Goal: Task Accomplishment & Management: Manage account settings

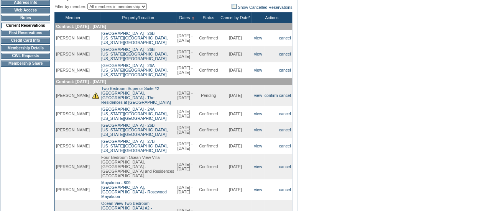
scroll to position [79, 0]
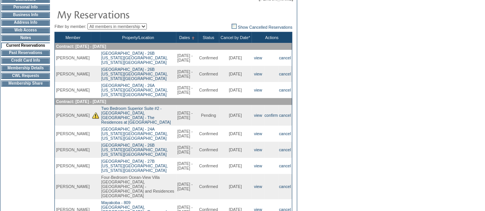
click at [26, 79] on td "CWL Requests" at bounding box center [25, 76] width 49 height 6
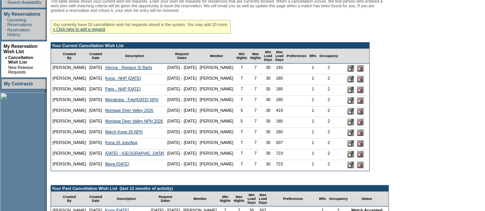
scroll to position [155, 0]
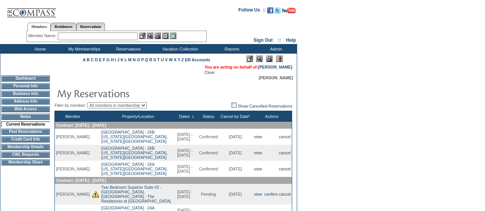
scroll to position [78, 0]
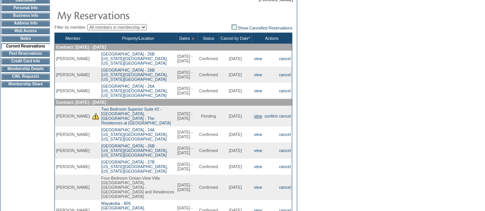
click at [255, 118] on link "view" at bounding box center [258, 116] width 8 height 5
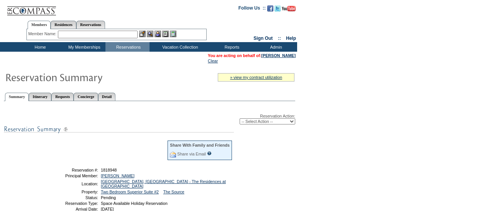
scroll to position [16, 0]
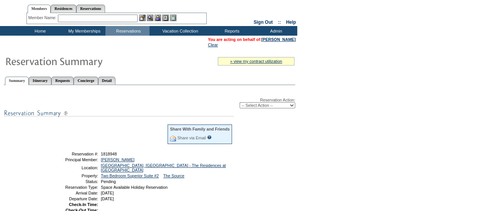
click at [271, 107] on select "-- Select Action -- Modify Reservation Dates Modify Reservation Cost Modify Occ…" at bounding box center [268, 105] width 56 height 6
select select "ChangeDates"
click at [240, 103] on select "-- Select Action -- Modify Reservation Dates Modify Reservation Cost Modify Occ…" at bounding box center [268, 105] width 56 height 6
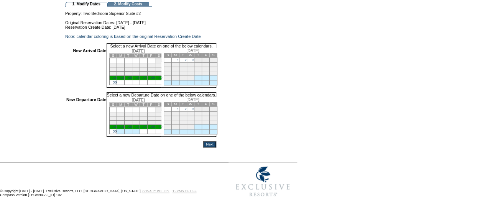
scroll to position [67, 0]
click at [117, 79] on link "23" at bounding box center [115, 78] width 4 height 4
